Goal: Complete application form

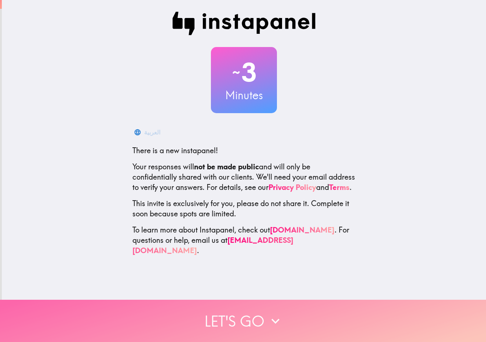
click at [258, 311] on button "Let's go" at bounding box center [243, 321] width 486 height 42
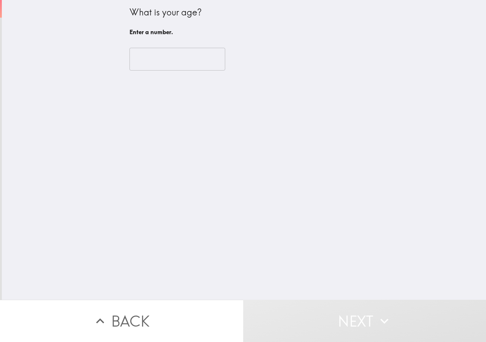
click at [170, 61] on input "number" at bounding box center [178, 59] width 96 height 23
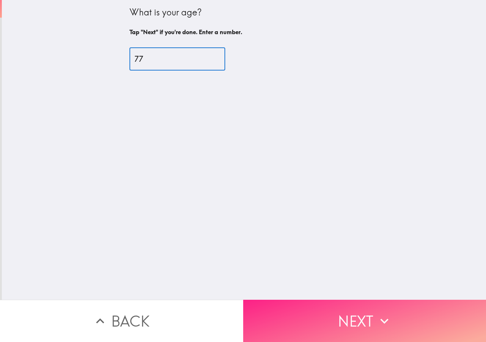
type input "77"
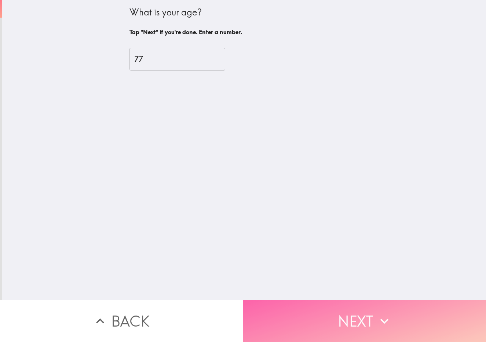
click at [341, 327] on button "Next" at bounding box center [364, 321] width 243 height 42
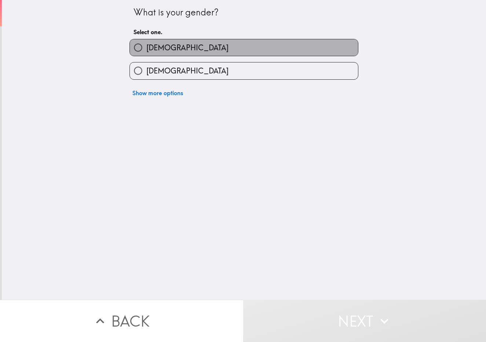
click at [171, 49] on label "[DEMOGRAPHIC_DATA]" at bounding box center [244, 47] width 228 height 17
click at [146, 49] on input "[DEMOGRAPHIC_DATA]" at bounding box center [138, 47] width 17 height 17
radio input "true"
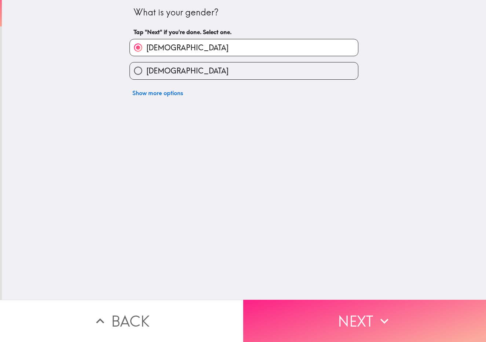
click at [337, 320] on button "Next" at bounding box center [364, 321] width 243 height 42
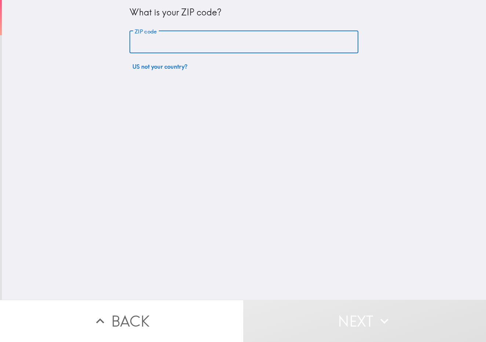
click at [170, 35] on input "ZIP code" at bounding box center [244, 42] width 229 height 23
type input "10954"
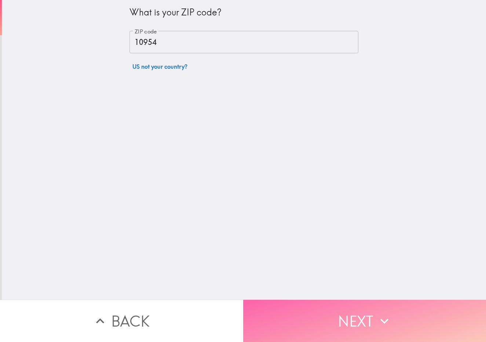
click at [355, 319] on button "Next" at bounding box center [364, 321] width 243 height 42
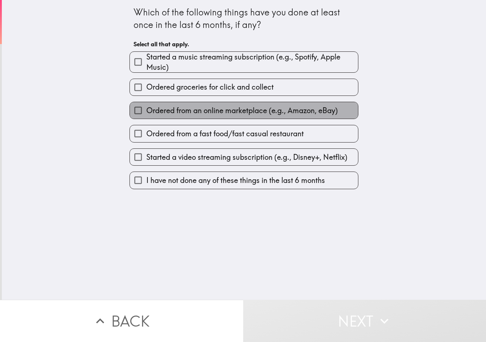
click at [204, 116] on span "Ordered from an online marketplace (e.g., Amazon, eBay)" at bounding box center [242, 110] width 192 height 10
click at [146, 116] on input "Ordered from an online marketplace (e.g., Amazon, eBay)" at bounding box center [138, 110] width 17 height 17
checkbox input "true"
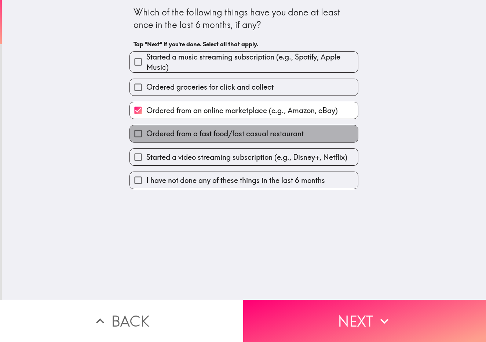
click at [206, 137] on span "Ordered from a fast food/fast casual restaurant" at bounding box center [224, 133] width 157 height 10
click at [146, 137] on input "Ordered from a fast food/fast casual restaurant" at bounding box center [138, 133] width 17 height 17
checkbox input "true"
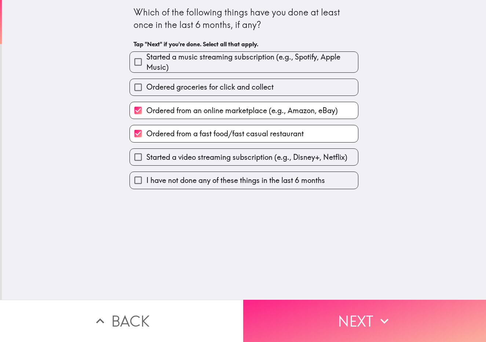
click at [339, 325] on button "Next" at bounding box center [364, 321] width 243 height 42
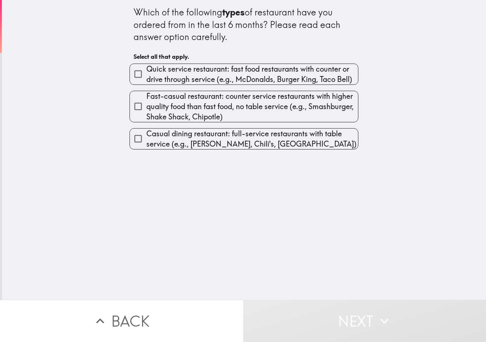
click at [238, 78] on span "Quick service restaurant: fast food restaurants with counter or drive through s…" at bounding box center [252, 74] width 212 height 21
click at [146, 78] on input "Quick service restaurant: fast food restaurants with counter or drive through s…" at bounding box center [138, 74] width 17 height 17
checkbox input "true"
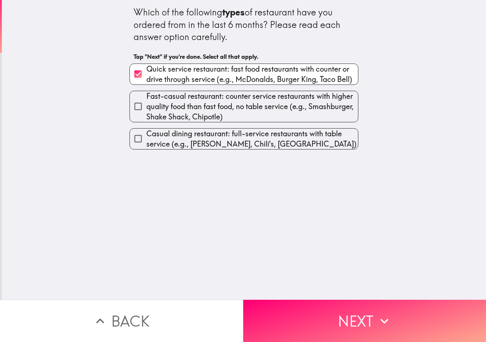
click at [242, 94] on span "Fast-casual restaurant: counter service restaurants with higher quality food th…" at bounding box center [252, 106] width 212 height 31
click at [146, 98] on input "Fast-casual restaurant: counter service restaurants with higher quality food th…" at bounding box center [138, 106] width 17 height 17
checkbox input "true"
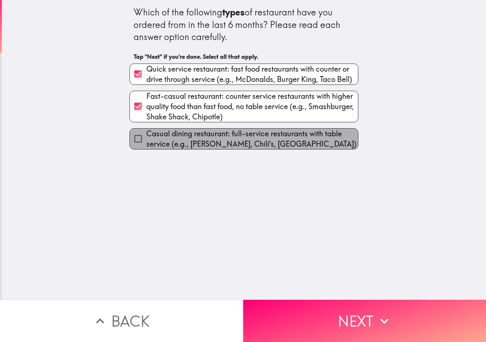
click at [247, 138] on span "Casual dining restaurant: full-service restaurants with table service (e.g., [P…" at bounding box center [252, 138] width 212 height 21
click at [146, 138] on input "Casual dining restaurant: full-service restaurants with table service (e.g., [P…" at bounding box center [138, 138] width 17 height 17
checkbox input "true"
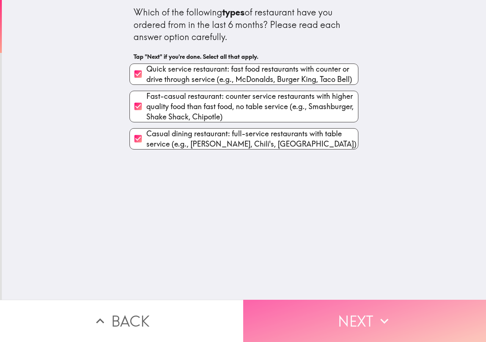
click at [365, 308] on button "Next" at bounding box center [364, 321] width 243 height 42
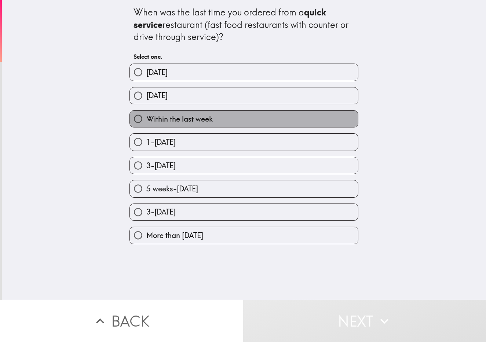
click at [257, 122] on label "Within the last week" at bounding box center [244, 119] width 228 height 17
click at [146, 122] on input "Within the last week" at bounding box center [138, 119] width 17 height 17
radio input "true"
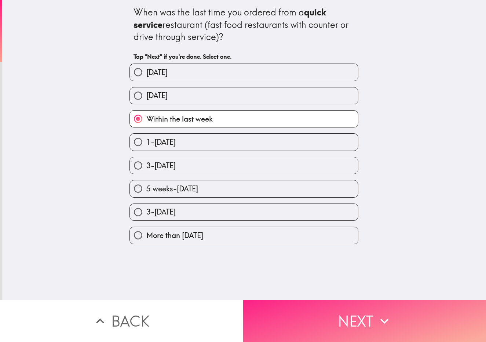
click at [327, 316] on button "Next" at bounding box center [364, 321] width 243 height 42
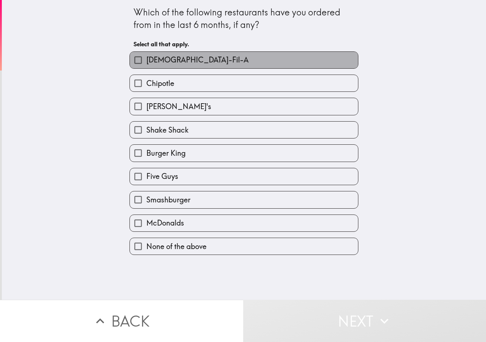
click at [214, 59] on label "[DEMOGRAPHIC_DATA]-Fil-A" at bounding box center [244, 60] width 228 height 17
click at [146, 59] on input "[DEMOGRAPHIC_DATA]-Fil-A" at bounding box center [138, 60] width 17 height 17
checkbox input "true"
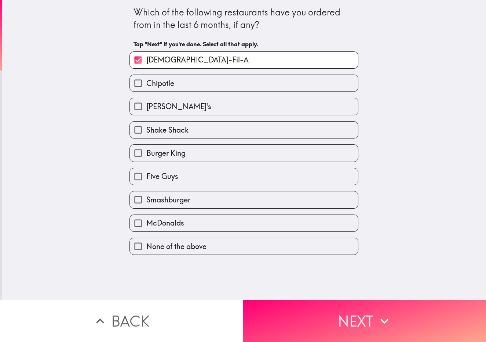
click at [213, 104] on label "[PERSON_NAME]'s" at bounding box center [244, 106] width 228 height 17
click at [146, 104] on input "[PERSON_NAME]'s" at bounding box center [138, 106] width 17 height 17
checkbox input "true"
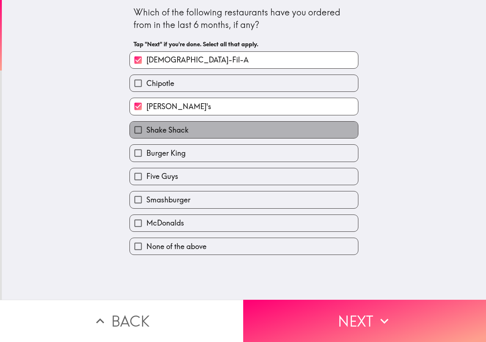
click at [213, 134] on label "Shake Shack" at bounding box center [244, 130] width 228 height 17
click at [146, 134] on input "Shake Shack" at bounding box center [138, 130] width 17 height 17
checkbox input "true"
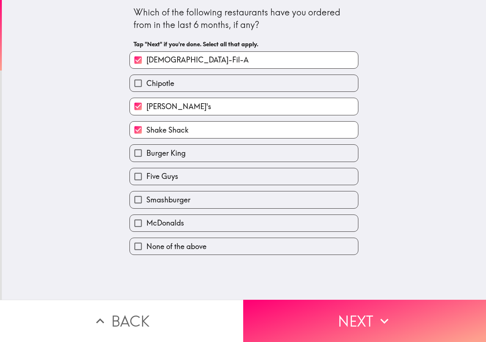
click at [212, 155] on label "Burger King" at bounding box center [244, 153] width 228 height 17
click at [146, 155] on input "Burger King" at bounding box center [138, 153] width 17 height 17
checkbox input "true"
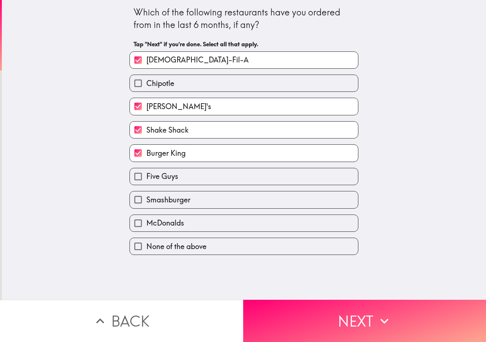
click at [213, 181] on label "Five Guys" at bounding box center [244, 176] width 228 height 17
click at [146, 181] on input "Five Guys" at bounding box center [138, 176] width 17 height 17
checkbox input "true"
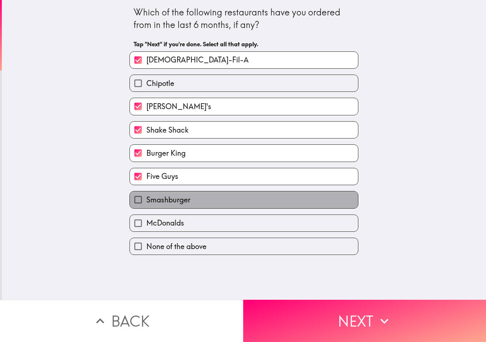
click at [214, 208] on label "Smashburger" at bounding box center [244, 199] width 228 height 17
click at [146, 208] on input "Smashburger" at bounding box center [138, 199] width 17 height 17
checkbox input "true"
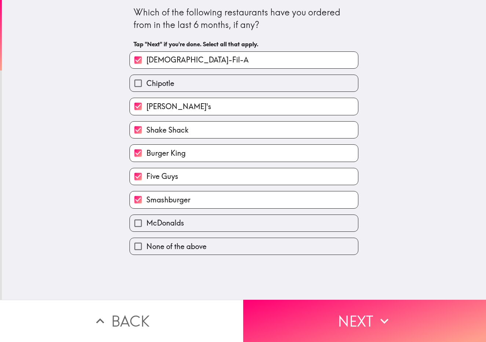
click at [214, 229] on label "McDonalds" at bounding box center [244, 223] width 228 height 17
click at [146, 229] on input "McDonalds" at bounding box center [138, 223] width 17 height 17
checkbox input "true"
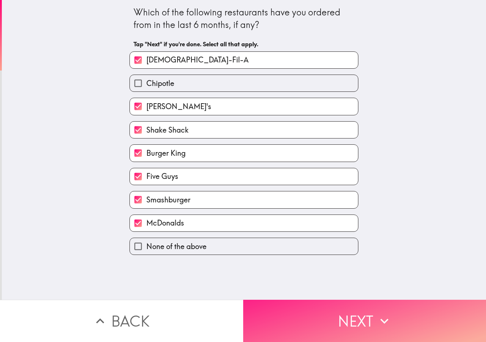
click at [329, 326] on button "Next" at bounding box center [364, 321] width 243 height 42
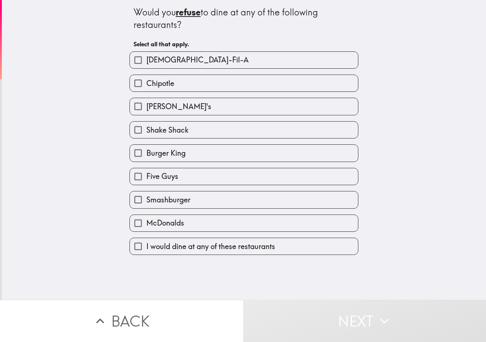
click at [187, 84] on label "Chipotle" at bounding box center [244, 83] width 228 height 17
click at [146, 84] on input "Chipotle" at bounding box center [138, 83] width 17 height 17
checkbox input "true"
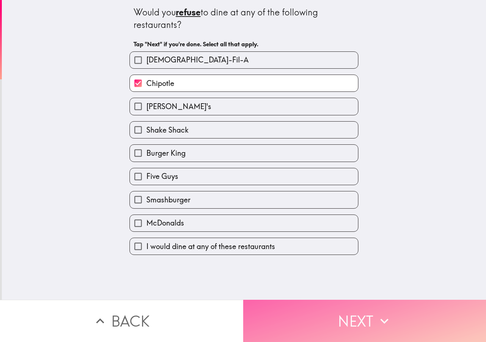
click at [323, 323] on button "Next" at bounding box center [364, 321] width 243 height 42
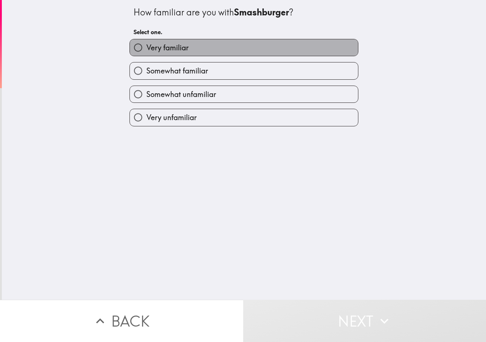
click at [211, 55] on label "Very familiar" at bounding box center [244, 47] width 228 height 17
click at [146, 55] on input "Very familiar" at bounding box center [138, 47] width 17 height 17
radio input "true"
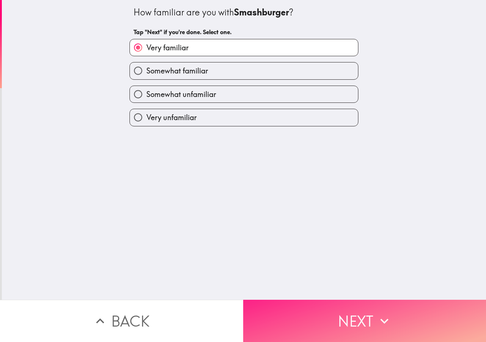
click at [343, 318] on button "Next" at bounding box center [364, 321] width 243 height 42
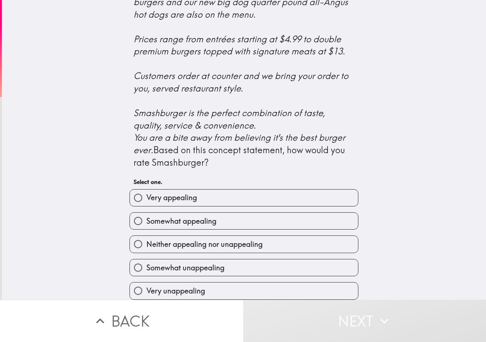
scroll to position [246, 0]
click at [218, 203] on label "Very appealing" at bounding box center [244, 197] width 228 height 17
click at [146, 203] on input "Very appealing" at bounding box center [138, 197] width 17 height 17
radio input "true"
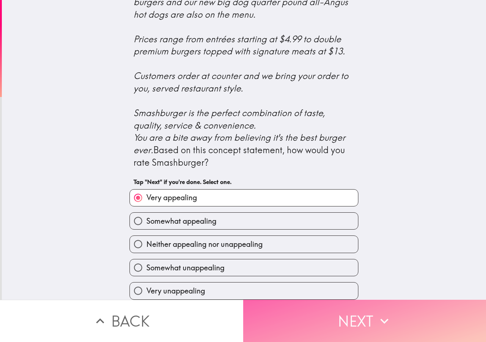
click at [317, 311] on button "Next" at bounding box center [364, 321] width 243 height 42
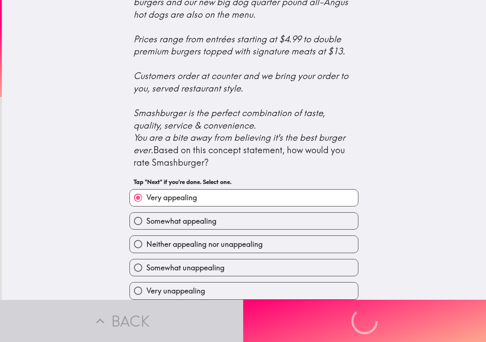
scroll to position [0, 0]
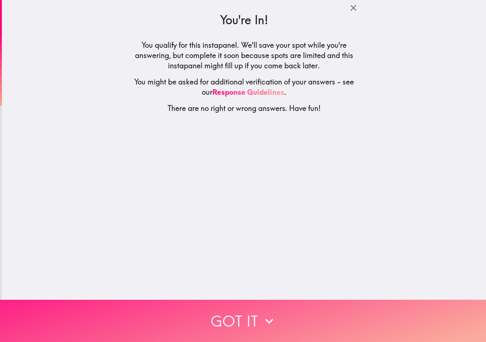
click at [267, 314] on icon "button" at bounding box center [269, 321] width 16 height 16
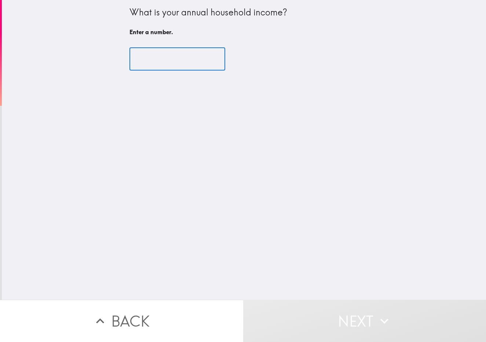
click at [181, 60] on input "number" at bounding box center [178, 59] width 96 height 23
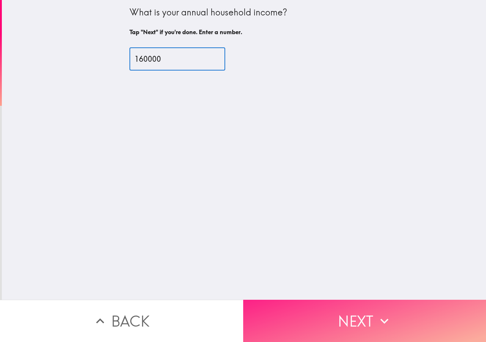
type input "160000"
click at [347, 307] on button "Next" at bounding box center [364, 321] width 243 height 42
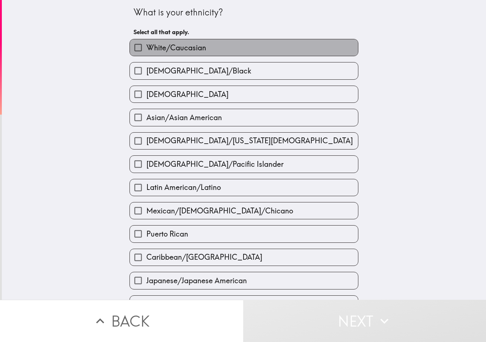
click at [183, 47] on span "White/Caucasian" at bounding box center [176, 48] width 60 height 10
click at [146, 47] on input "White/Caucasian" at bounding box center [138, 47] width 17 height 17
checkbox input "true"
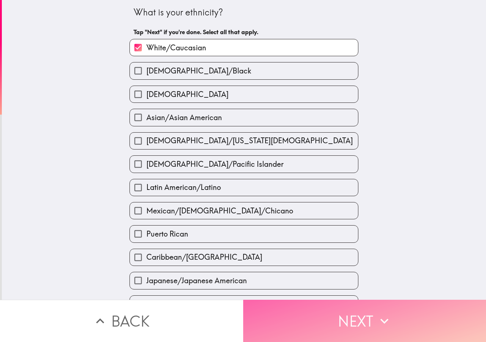
click at [338, 316] on button "Next" at bounding box center [364, 321] width 243 height 42
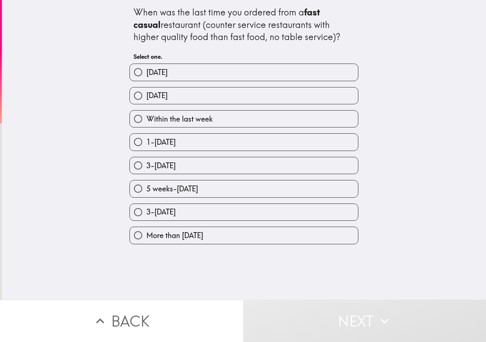
click at [198, 122] on span "Within the last week" at bounding box center [179, 119] width 66 height 10
click at [146, 122] on input "Within the last week" at bounding box center [138, 119] width 17 height 17
radio input "true"
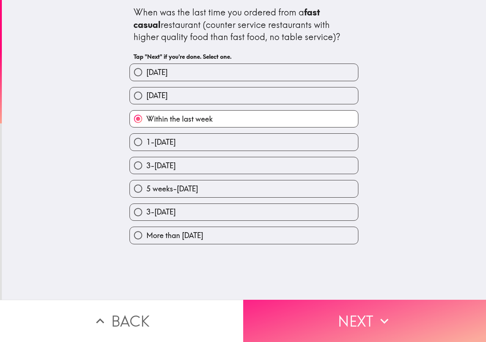
click at [317, 307] on button "Next" at bounding box center [364, 321] width 243 height 42
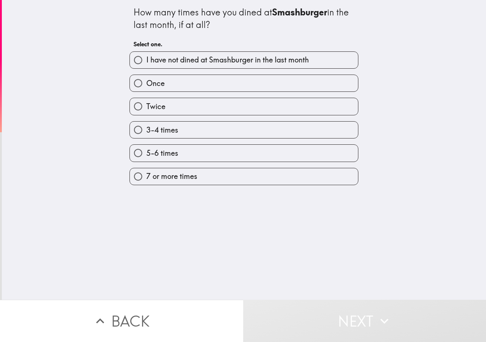
click at [193, 60] on span "I have not dined at Smashburger in the last month" at bounding box center [227, 60] width 163 height 10
click at [146, 60] on input "I have not dined at Smashburger in the last month" at bounding box center [138, 60] width 17 height 17
radio input "true"
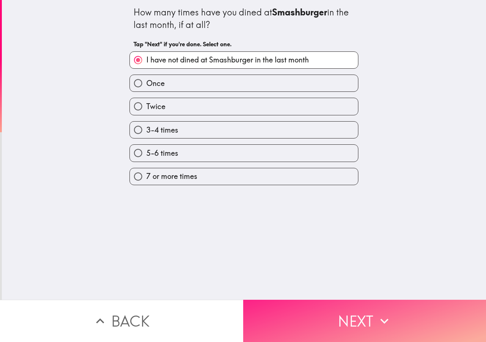
click at [332, 319] on button "Next" at bounding box center [364, 321] width 243 height 42
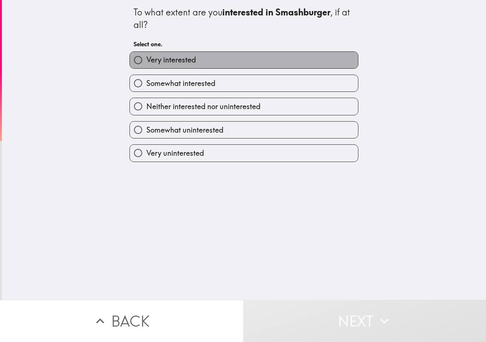
click at [206, 65] on label "Very interested" at bounding box center [244, 60] width 228 height 17
click at [146, 65] on input "Very interested" at bounding box center [138, 60] width 17 height 17
radio input "true"
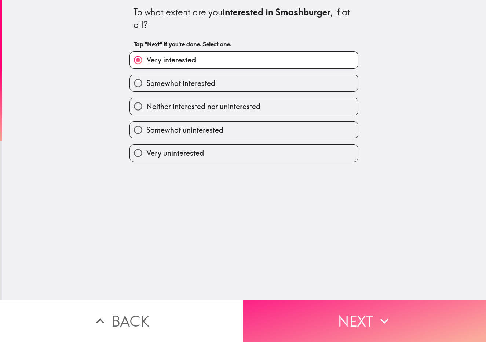
click at [338, 312] on button "Next" at bounding box center [364, 321] width 243 height 42
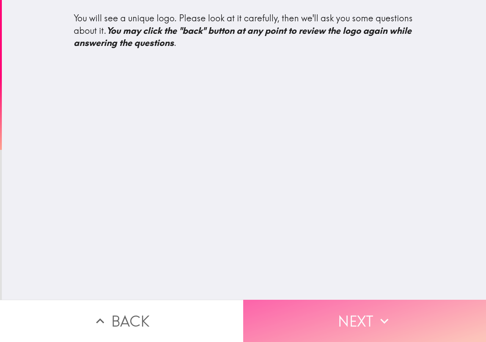
click at [329, 311] on button "Next" at bounding box center [364, 321] width 243 height 42
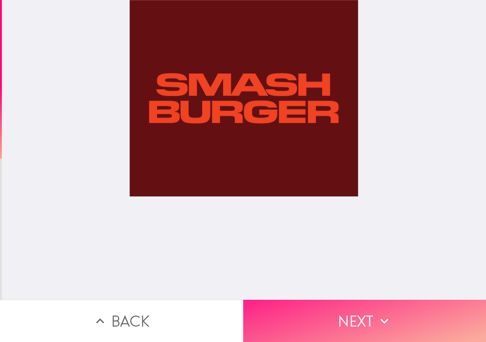
click at [351, 320] on button "Next" at bounding box center [364, 321] width 243 height 42
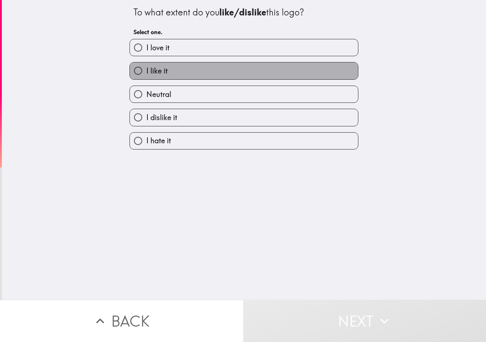
click at [257, 73] on label "I like it" at bounding box center [244, 70] width 228 height 17
click at [146, 73] on input "I like it" at bounding box center [138, 70] width 17 height 17
radio input "true"
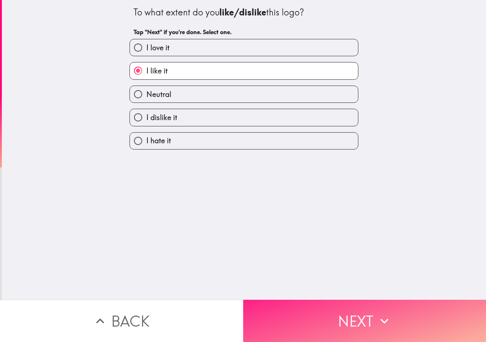
drag, startPoint x: 343, startPoint y: 309, endPoint x: 340, endPoint y: 305, distance: 4.4
click at [343, 309] on button "Next" at bounding box center [364, 321] width 243 height 42
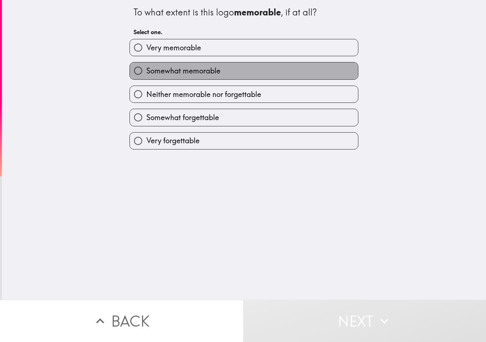
click at [253, 67] on label "Somewhat memorable" at bounding box center [244, 70] width 228 height 17
click at [146, 67] on input "Somewhat memorable" at bounding box center [138, 70] width 17 height 17
radio input "true"
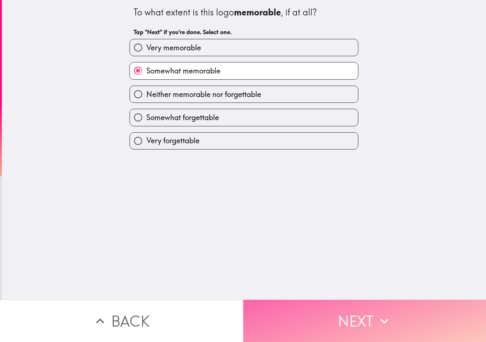
drag, startPoint x: 327, startPoint y: 307, endPoint x: 325, endPoint y: 303, distance: 4.4
click at [327, 307] on button "Next" at bounding box center [364, 321] width 243 height 42
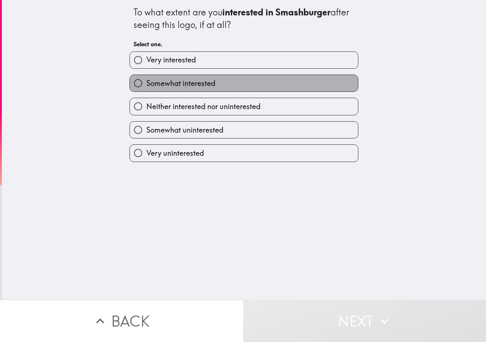
click at [242, 86] on label "Somewhat interested" at bounding box center [244, 83] width 228 height 17
click at [146, 86] on input "Somewhat interested" at bounding box center [138, 83] width 17 height 17
radio input "true"
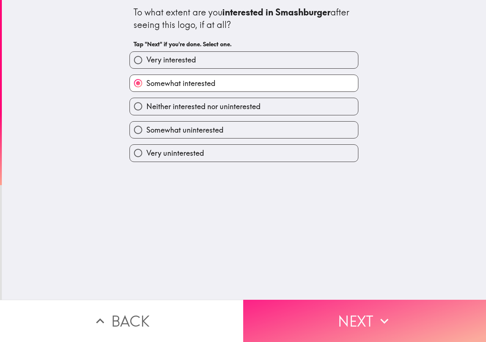
click at [327, 328] on button "Next" at bounding box center [364, 321] width 243 height 42
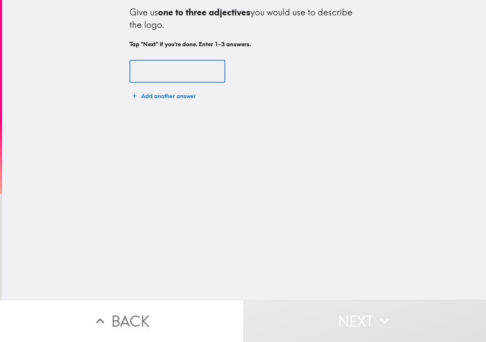
click at [161, 67] on input "text" at bounding box center [178, 71] width 96 height 23
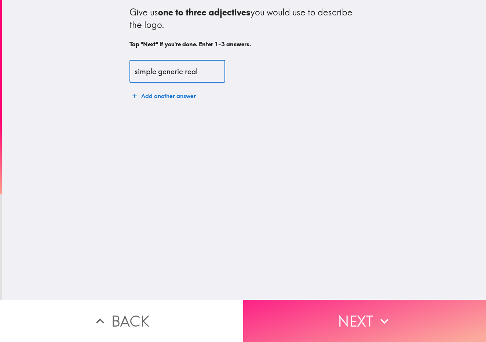
type input "simple generic real"
click at [350, 310] on button "Next" at bounding box center [364, 321] width 243 height 42
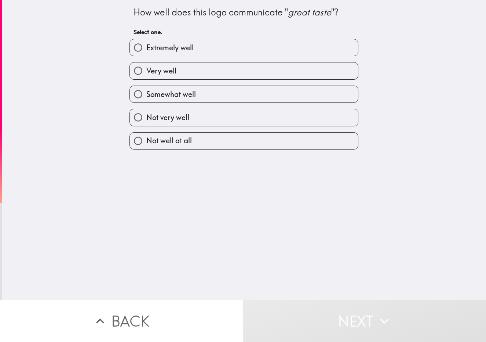
click at [217, 72] on label "Very well" at bounding box center [244, 70] width 228 height 17
click at [146, 72] on input "Very well" at bounding box center [138, 70] width 17 height 17
radio input "true"
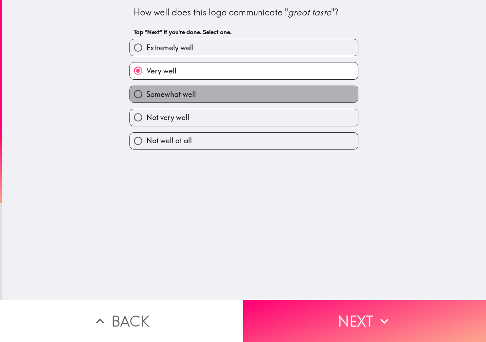
click at [211, 95] on label "Somewhat well" at bounding box center [244, 94] width 228 height 17
click at [146, 95] on input "Somewhat well" at bounding box center [138, 94] width 17 height 17
radio input "true"
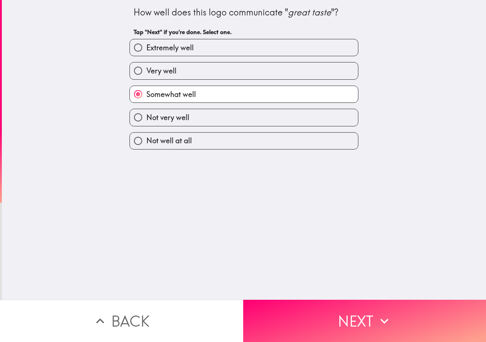
click at [227, 120] on label "Not very well" at bounding box center [244, 117] width 228 height 17
click at [146, 120] on input "Not very well" at bounding box center [138, 117] width 17 height 17
radio input "true"
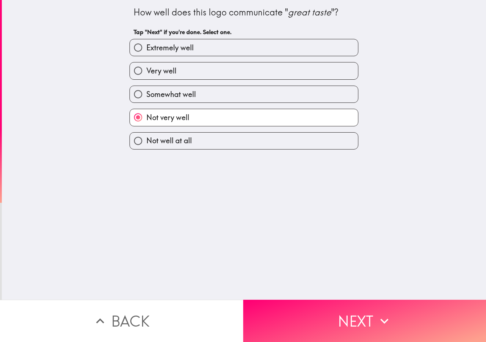
click at [242, 94] on label "Somewhat well" at bounding box center [244, 94] width 228 height 17
click at [146, 94] on input "Somewhat well" at bounding box center [138, 94] width 17 height 17
radio input "true"
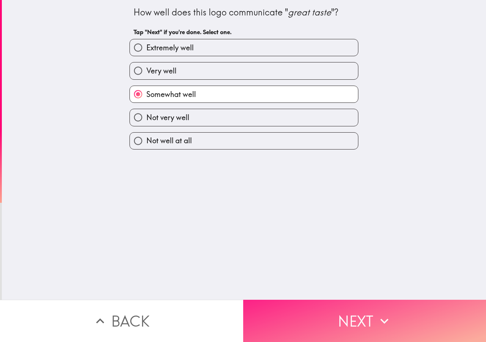
click at [341, 306] on button "Next" at bounding box center [364, 321] width 243 height 42
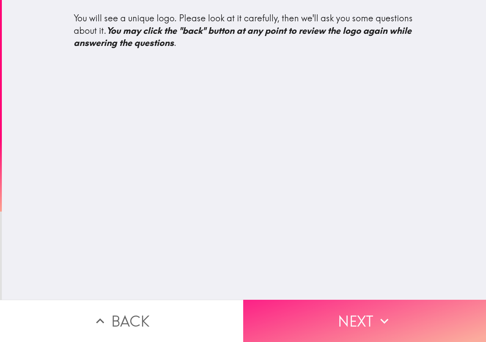
click at [369, 324] on button "Next" at bounding box center [364, 321] width 243 height 42
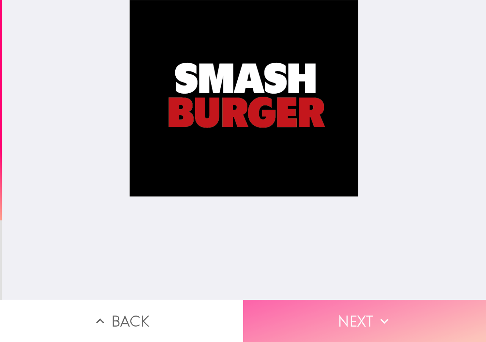
click at [369, 324] on button "Next" at bounding box center [364, 321] width 243 height 42
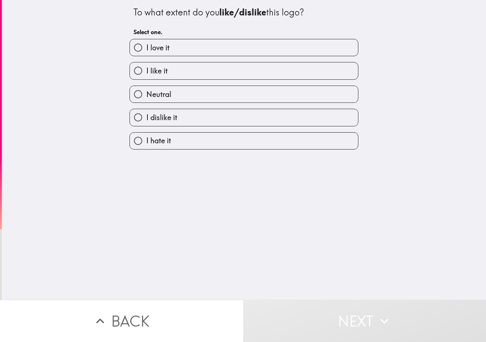
click at [195, 68] on label "I like it" at bounding box center [244, 70] width 228 height 17
click at [146, 68] on input "I like it" at bounding box center [138, 70] width 17 height 17
radio input "true"
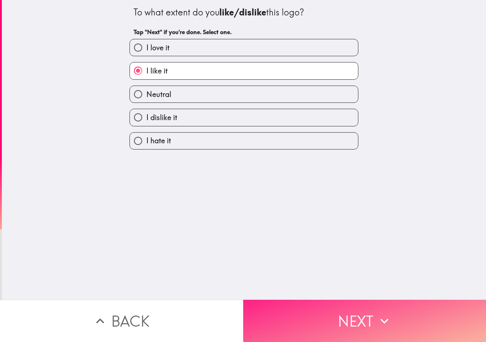
click at [359, 319] on button "Next" at bounding box center [364, 321] width 243 height 42
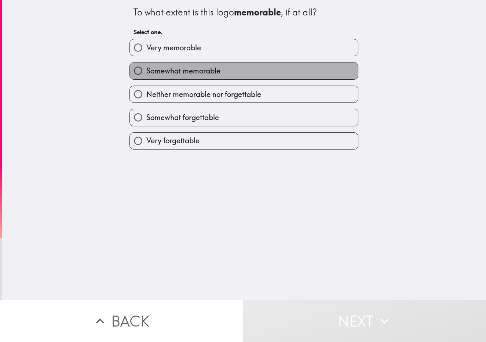
click at [210, 68] on span "Somewhat memorable" at bounding box center [183, 71] width 74 height 10
click at [146, 68] on input "Somewhat memorable" at bounding box center [138, 70] width 17 height 17
radio input "true"
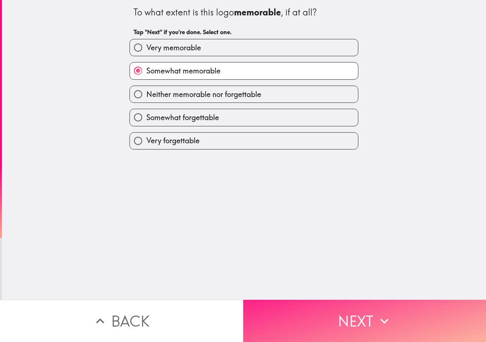
click at [319, 316] on button "Next" at bounding box center [364, 321] width 243 height 42
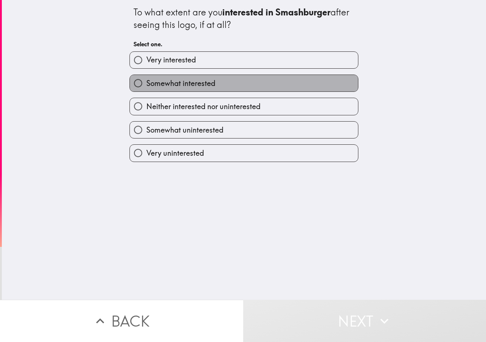
click at [214, 77] on label "Somewhat interested" at bounding box center [244, 83] width 228 height 17
click at [146, 77] on input "Somewhat interested" at bounding box center [138, 83] width 17 height 17
radio input "true"
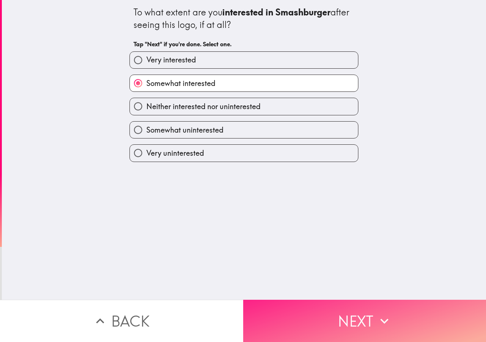
click at [325, 302] on button "Next" at bounding box center [364, 321] width 243 height 42
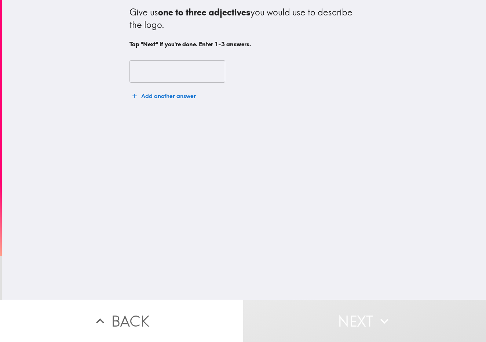
click at [174, 68] on input "text" at bounding box center [178, 71] width 96 height 23
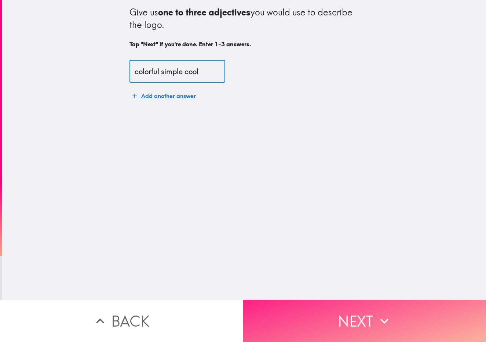
type input "colorful simple cool"
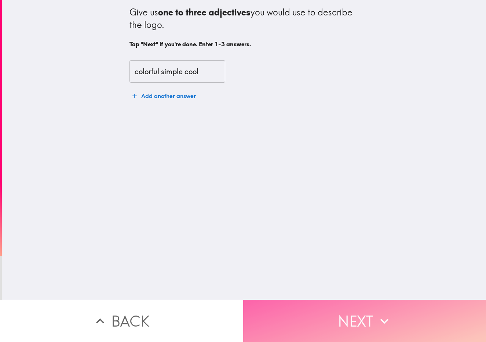
click at [340, 316] on button "Next" at bounding box center [364, 321] width 243 height 42
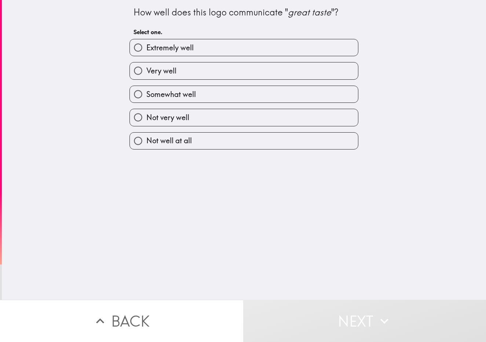
click at [216, 101] on label "Somewhat well" at bounding box center [244, 94] width 228 height 17
click at [146, 101] on input "Somewhat well" at bounding box center [138, 94] width 17 height 17
radio input "true"
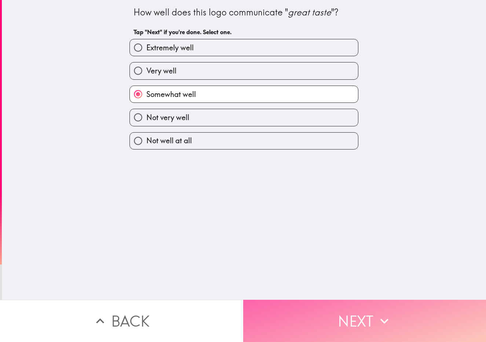
drag, startPoint x: 343, startPoint y: 311, endPoint x: 332, endPoint y: 300, distance: 16.1
click at [343, 311] on button "Next" at bounding box center [364, 321] width 243 height 42
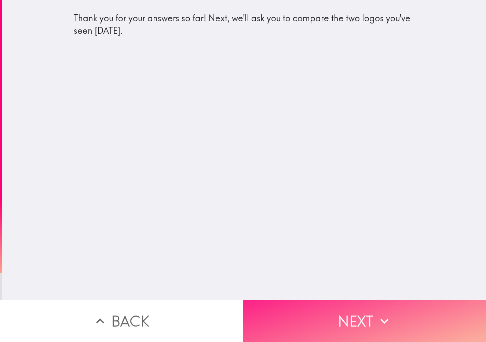
click at [344, 309] on button "Next" at bounding box center [364, 321] width 243 height 42
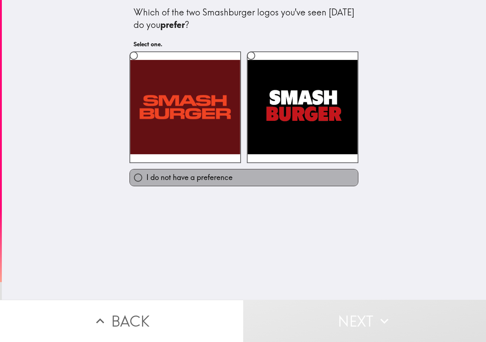
click at [214, 177] on span "I do not have a preference" at bounding box center [189, 177] width 86 height 10
click at [146, 177] on input "I do not have a preference" at bounding box center [138, 177] width 17 height 17
radio input "true"
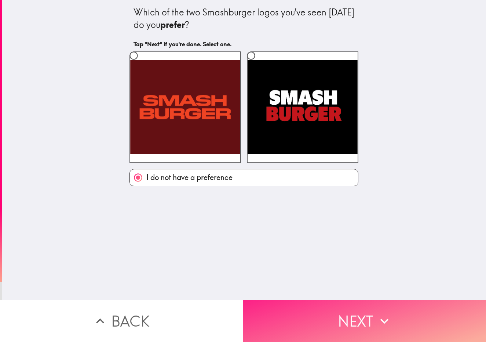
click at [318, 303] on button "Next" at bounding box center [364, 321] width 243 height 42
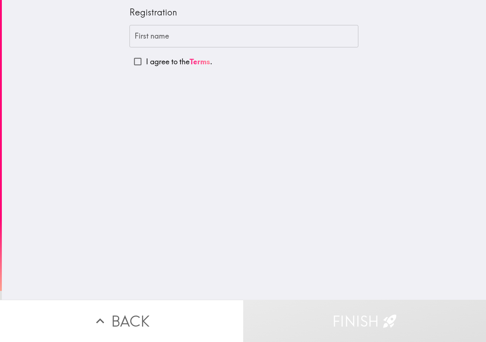
click at [175, 26] on input "First name" at bounding box center [244, 36] width 229 height 23
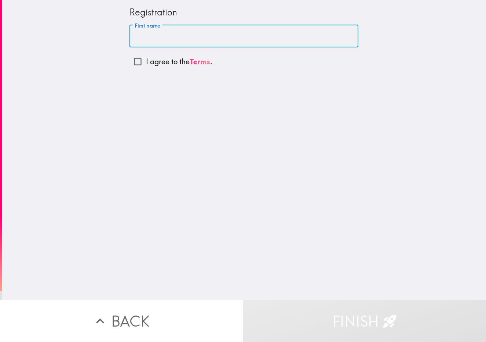
type input "IRA"
click at [177, 61] on p "I agree to the Terms ." at bounding box center [179, 62] width 66 height 10
click at [146, 61] on input "I agree to the Terms ." at bounding box center [138, 61] width 17 height 17
checkbox input "true"
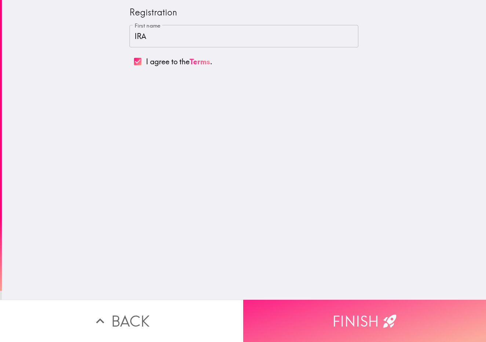
click at [341, 322] on button "Finish" at bounding box center [364, 321] width 243 height 42
